Goal: Transaction & Acquisition: Purchase product/service

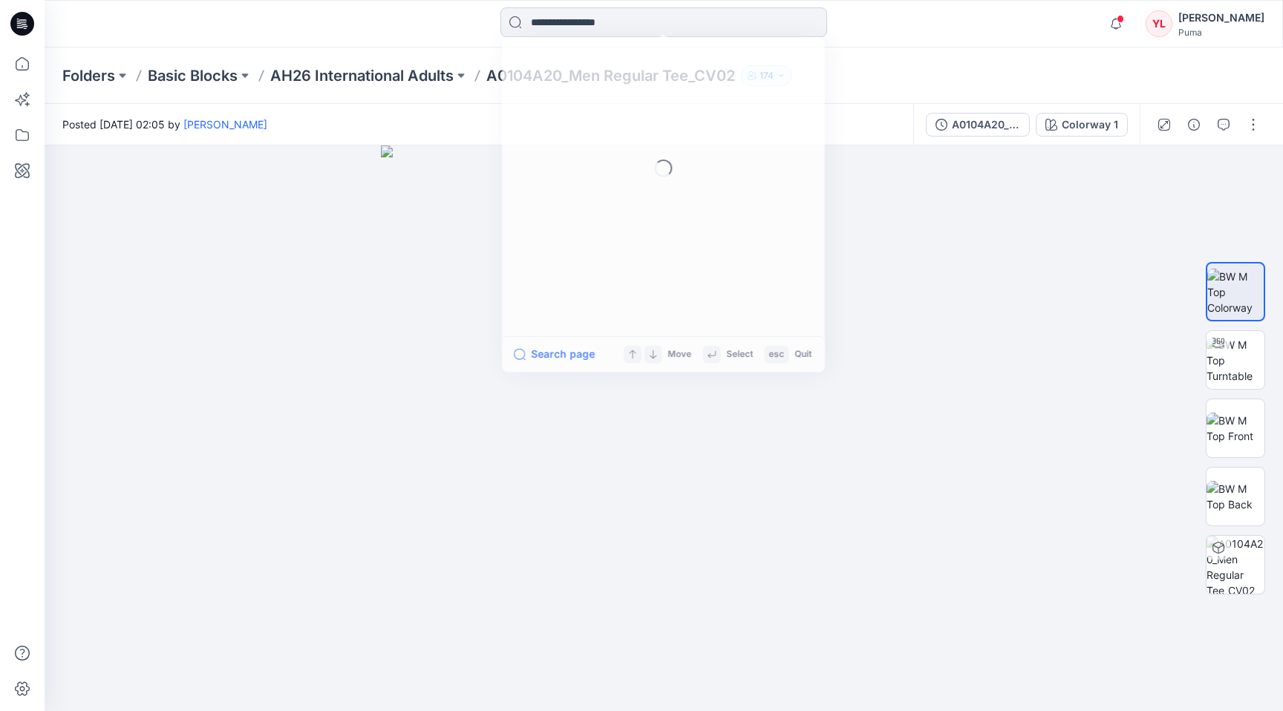
click at [552, 11] on input at bounding box center [663, 22] width 327 height 30
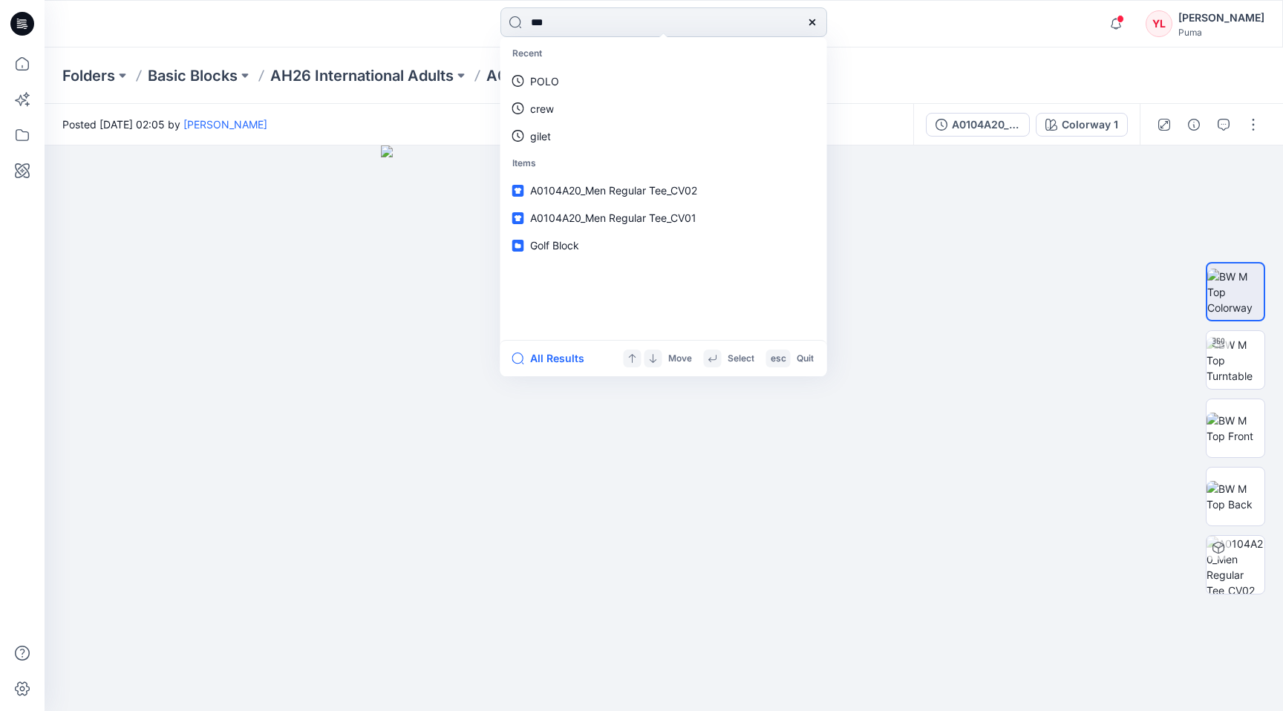
type input "****"
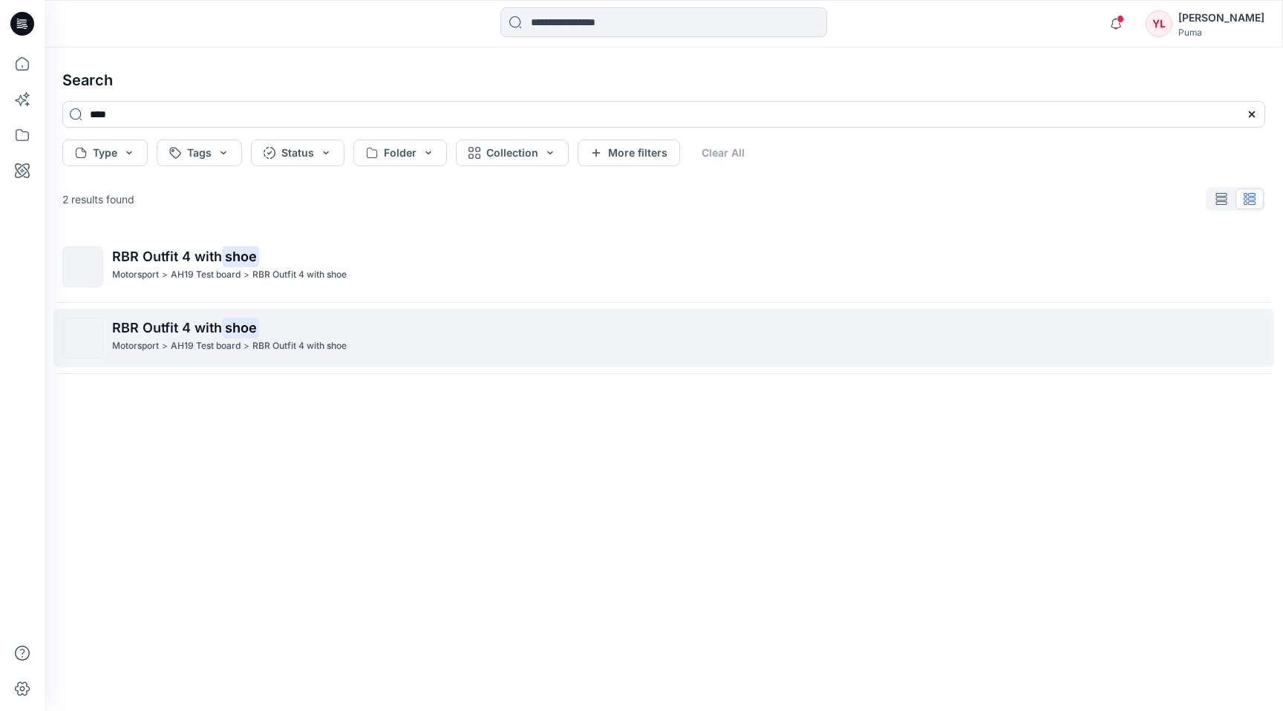
click at [73, 318] on div at bounding box center [82, 338] width 41 height 41
